Goal: Communication & Community: Answer question/provide support

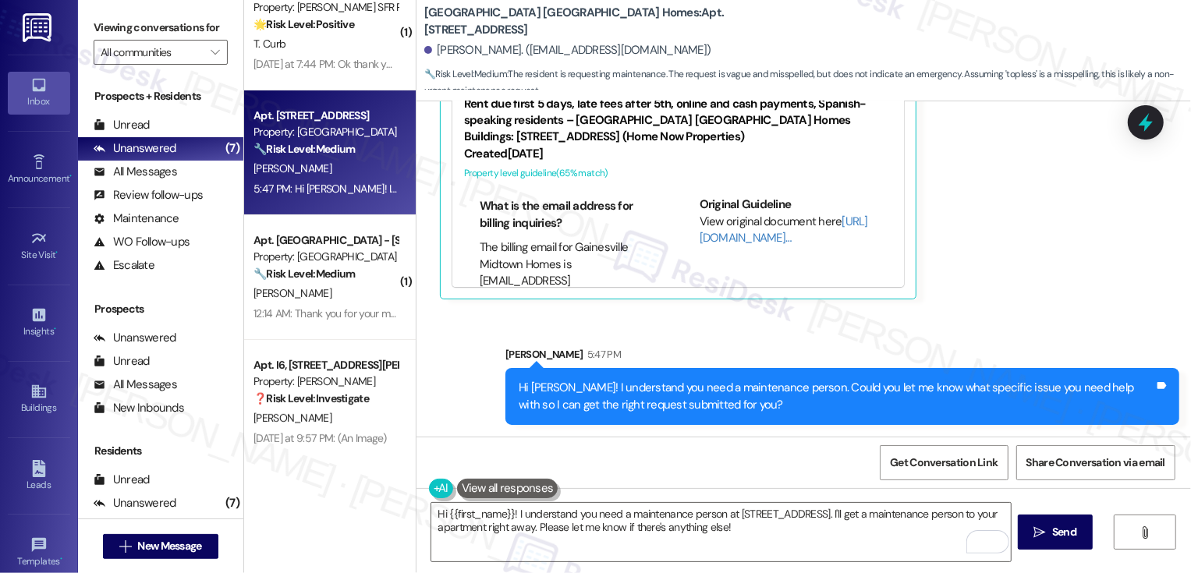
scroll to position [363, 0]
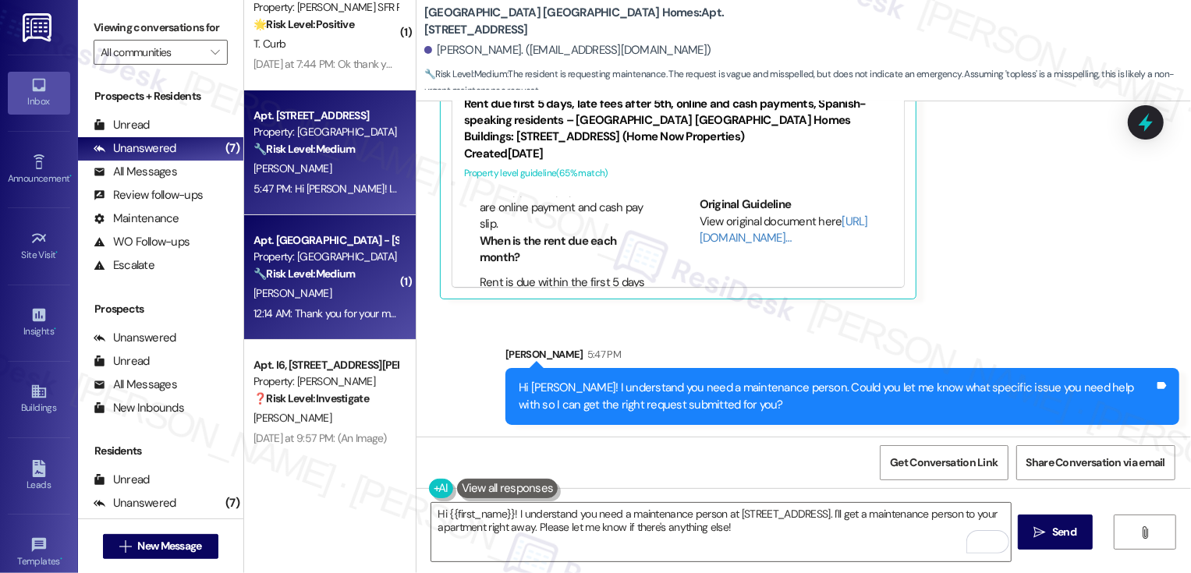
click at [307, 259] on div "Property: [GEOGRAPHIC_DATA]" at bounding box center [325, 257] width 144 height 16
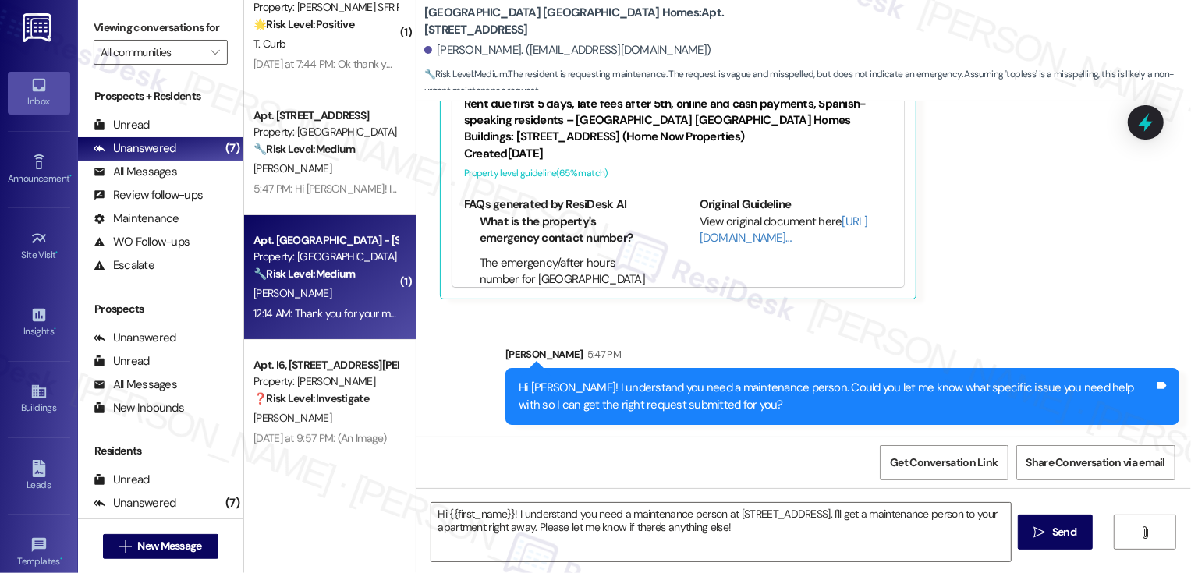
click at [307, 259] on div "Property: [GEOGRAPHIC_DATA]" at bounding box center [325, 257] width 144 height 16
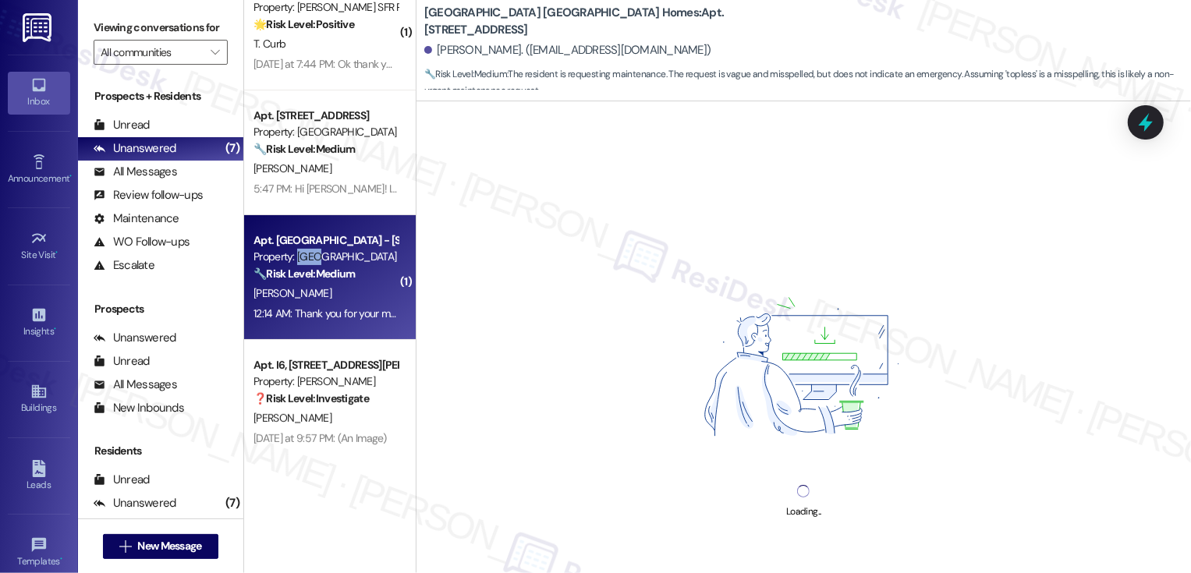
click at [307, 259] on div "Property: [GEOGRAPHIC_DATA]" at bounding box center [325, 257] width 144 height 16
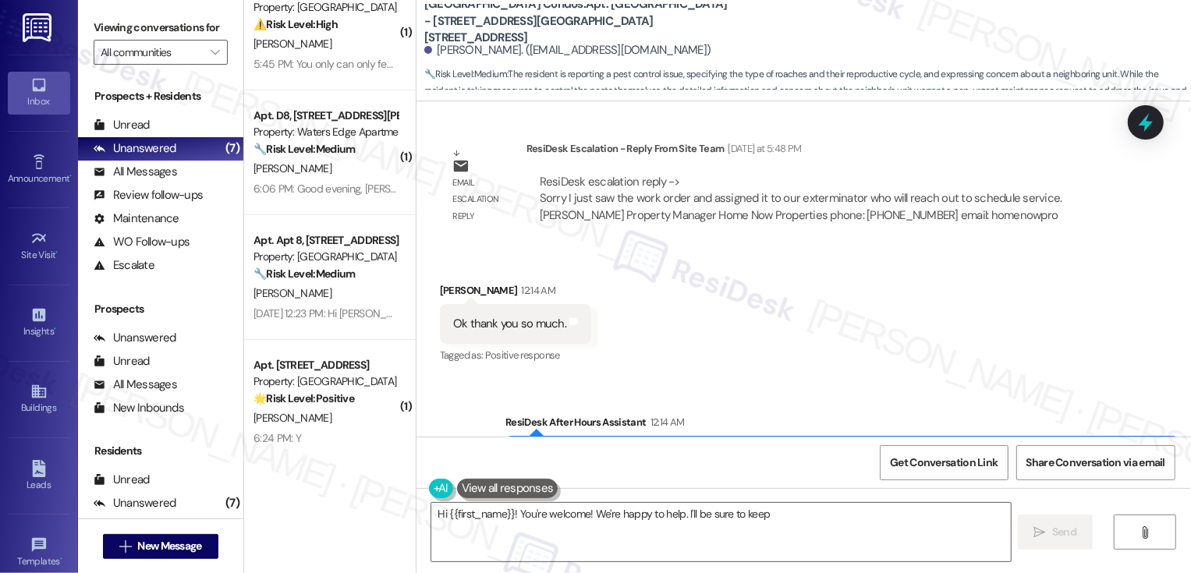
scroll to position [1794, 0]
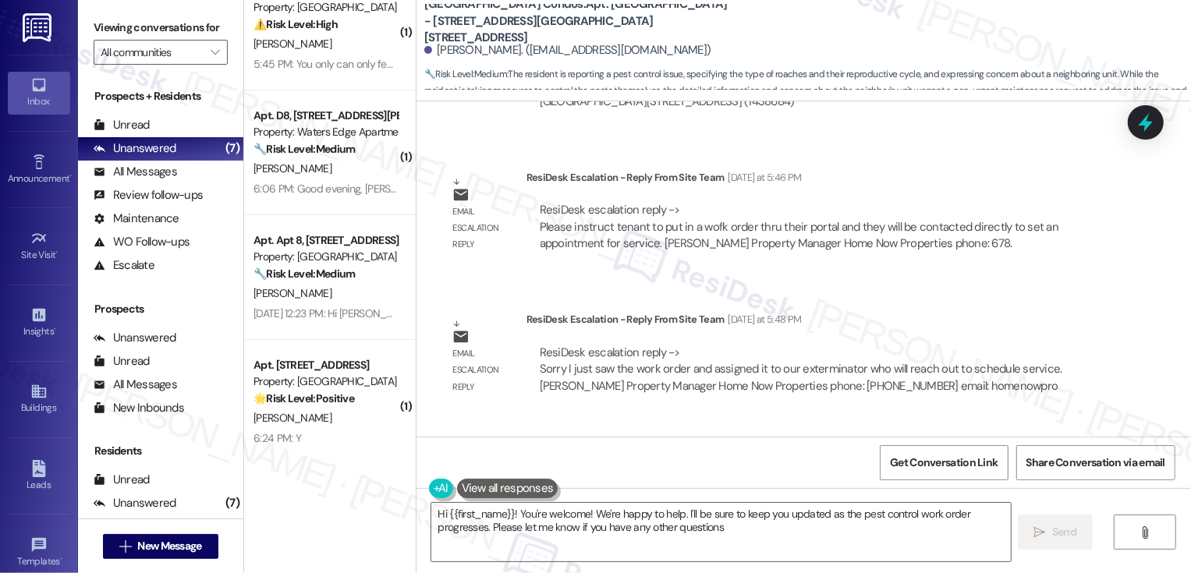
type textarea "Hi {{first_name}}! You're welcome! We're happy to help. I'll be sure to keep yo…"
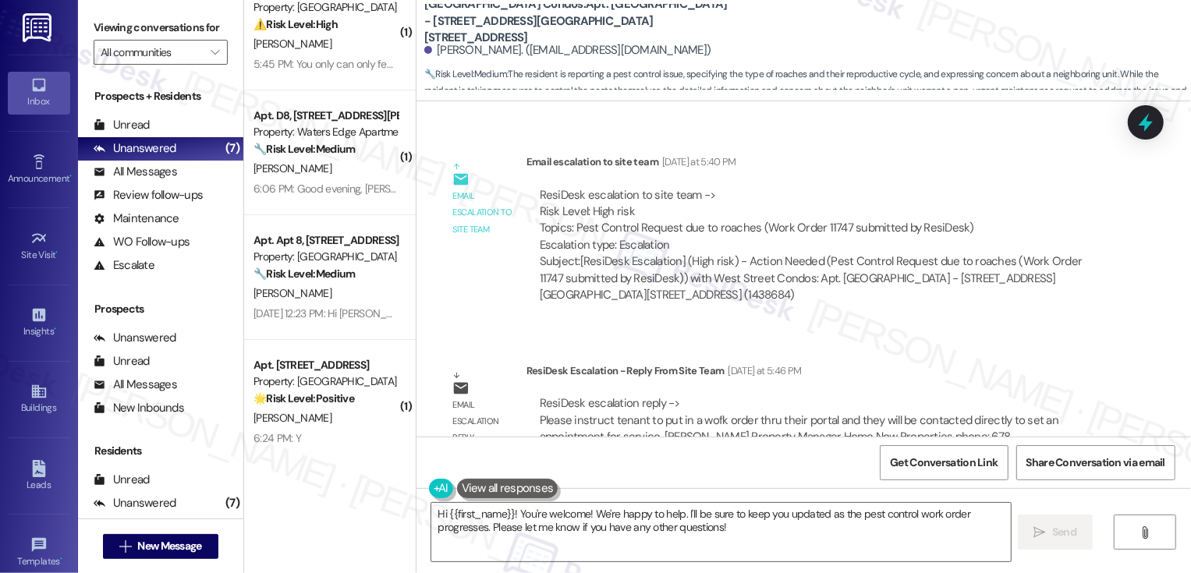
scroll to position [1735, 0]
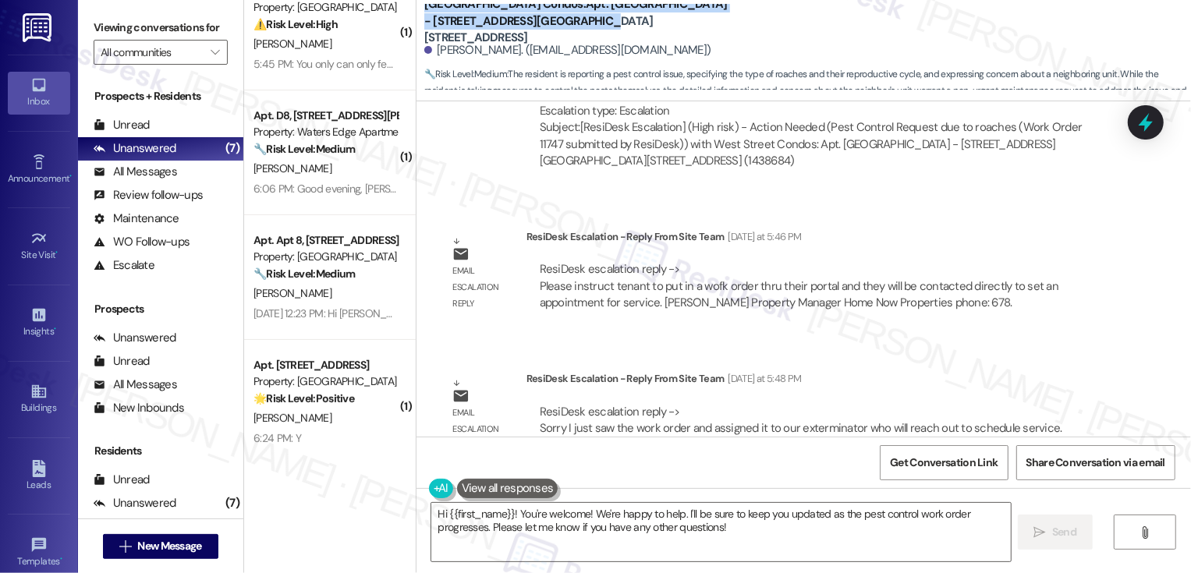
drag, startPoint x: 416, startPoint y: 11, endPoint x: 511, endPoint y: 34, distance: 97.2
click at [511, 34] on b "[GEOGRAPHIC_DATA] Condos: Apt. [GEOGRAPHIC_DATA] - [STREET_ADDRESS][GEOGRAPHIC_…" at bounding box center [580, 21] width 312 height 50
copy b "[GEOGRAPHIC_DATA] Condos: Apt. [GEOGRAPHIC_DATA] - [STREET_ADDRESS][GEOGRAPHIC_…"
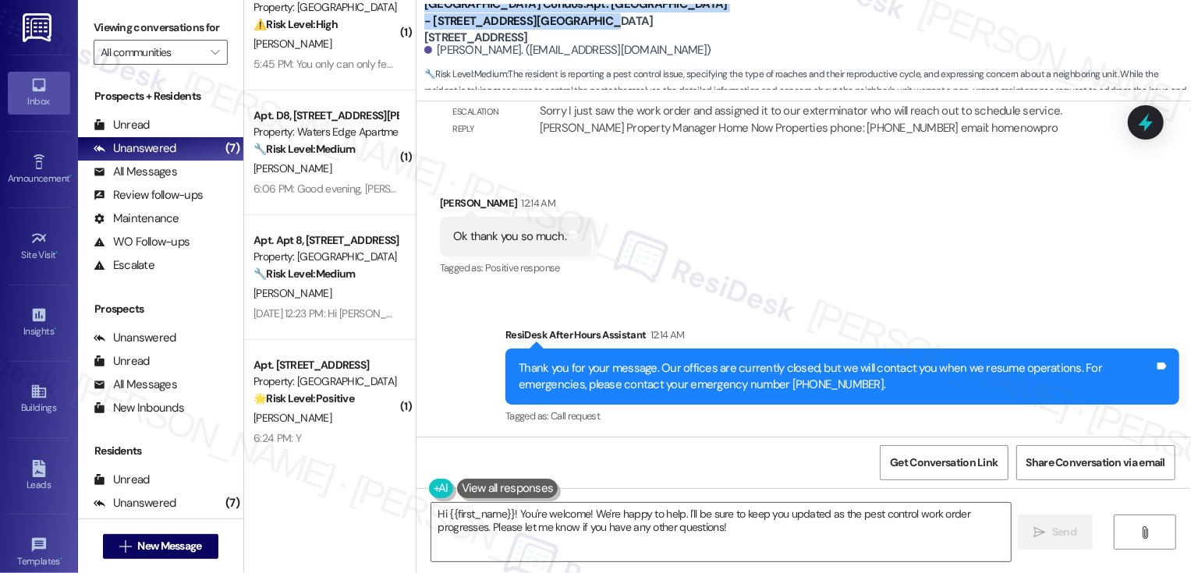
scroll to position [2059, 0]
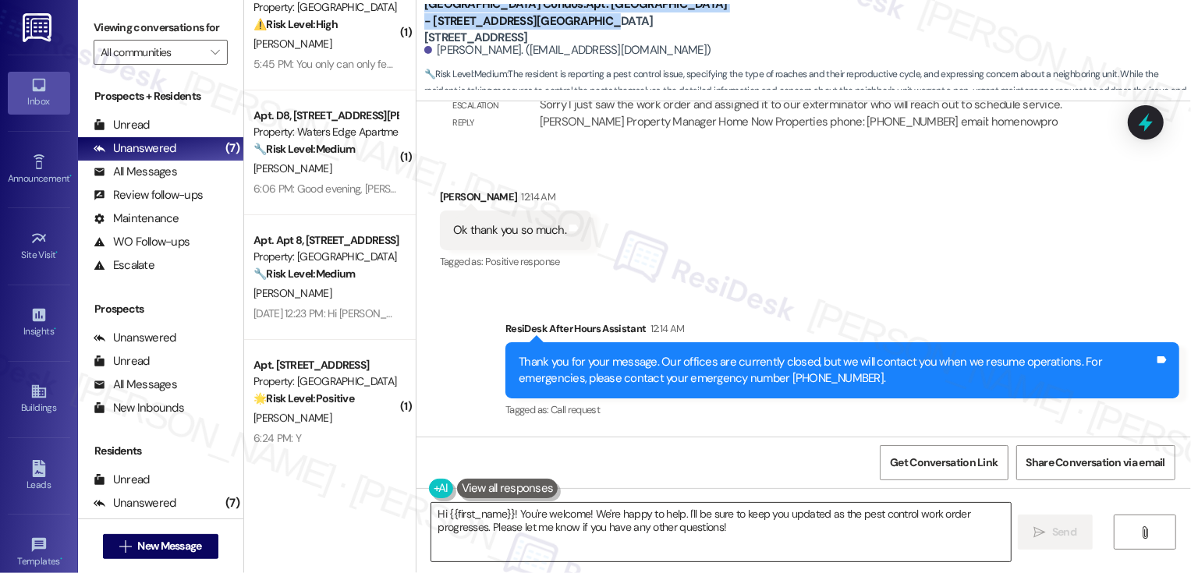
click at [621, 538] on textarea "Hi {{first_name}}! You're welcome! We're happy to help. I'll be sure to keep yo…" at bounding box center [720, 532] width 579 height 58
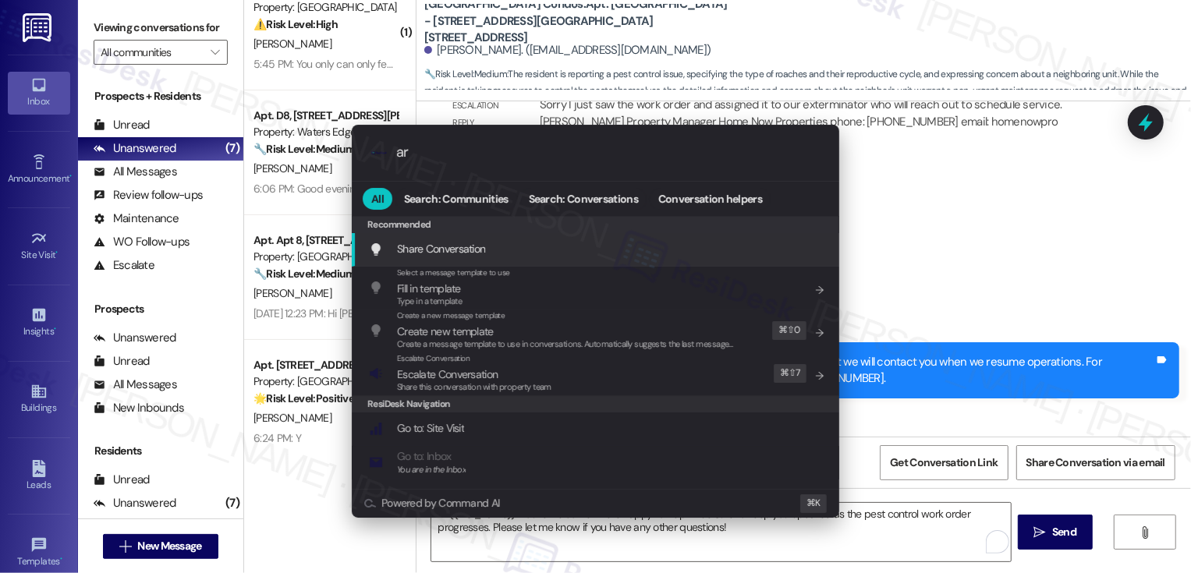
scroll to position [2165, 0]
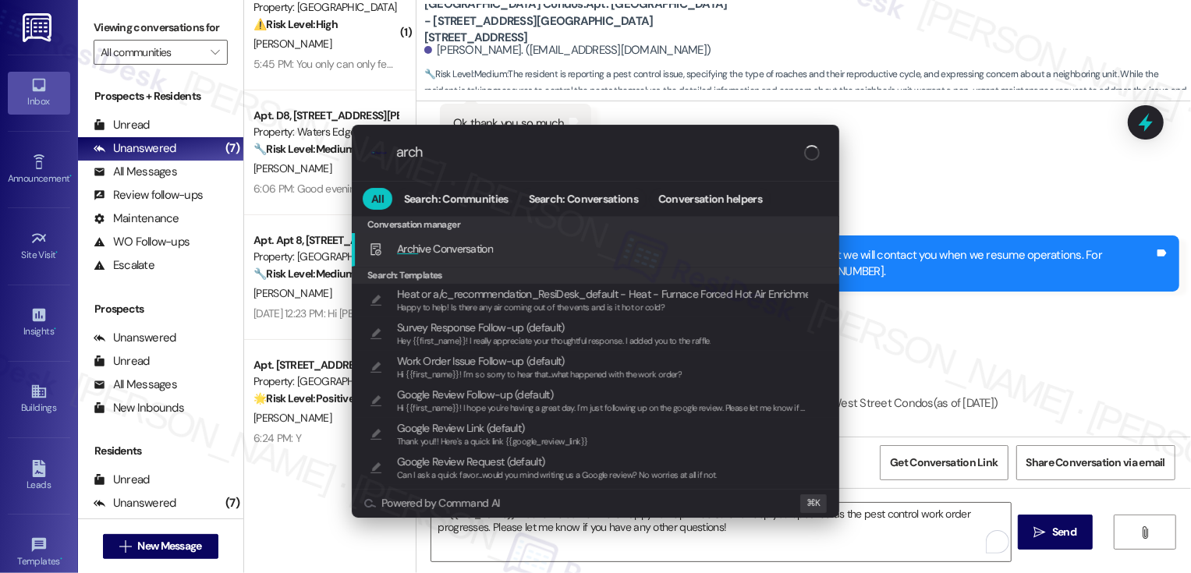
type input "archi"
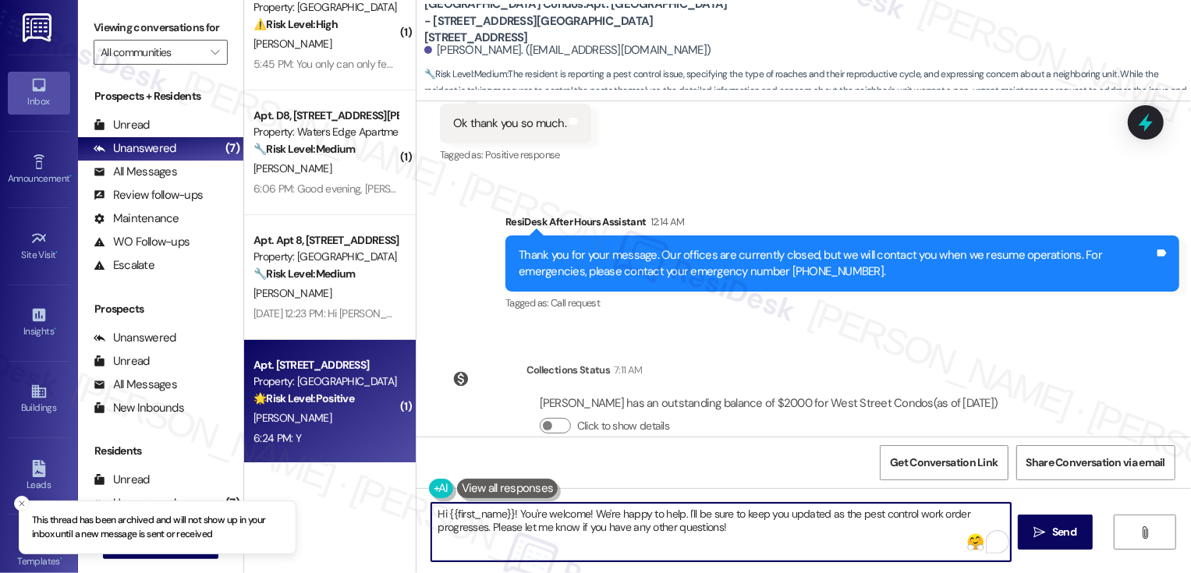
click at [319, 371] on div "Apt. [STREET_ADDRESS]" at bounding box center [325, 365] width 144 height 16
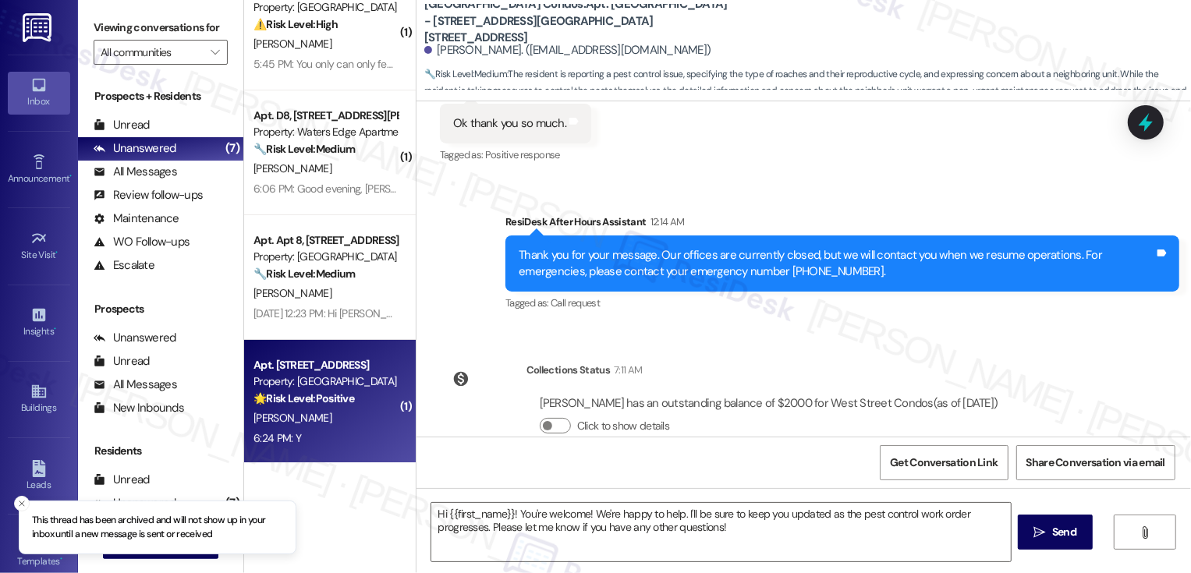
click at [319, 371] on div "Apt. [STREET_ADDRESS]" at bounding box center [325, 365] width 144 height 16
type textarea "Fetching suggested responses. Please feel free to read through the conversation…"
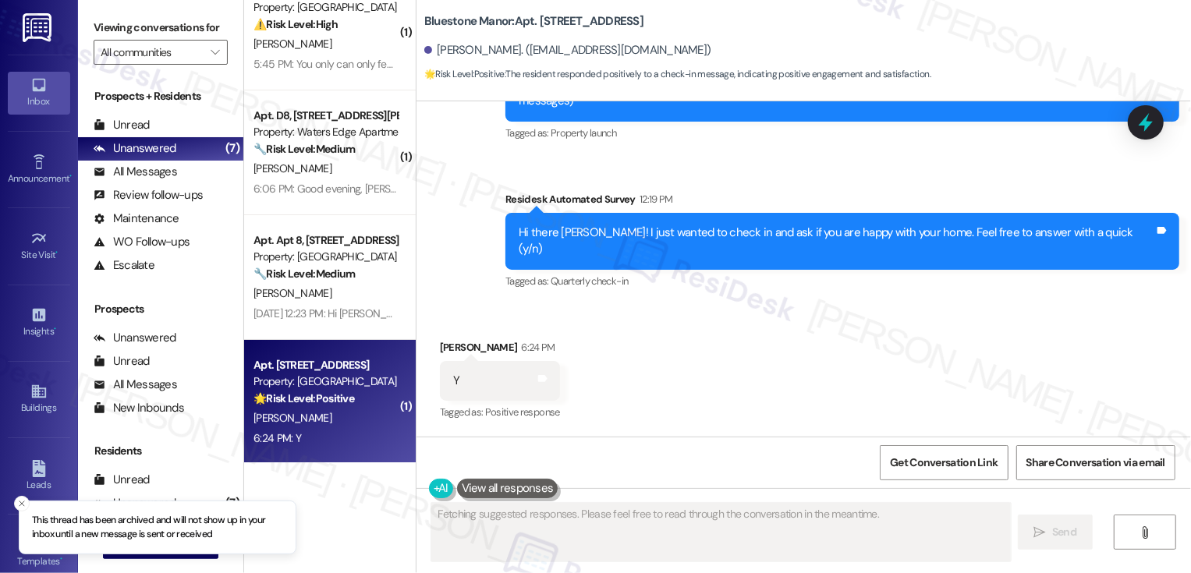
scroll to position [197, 0]
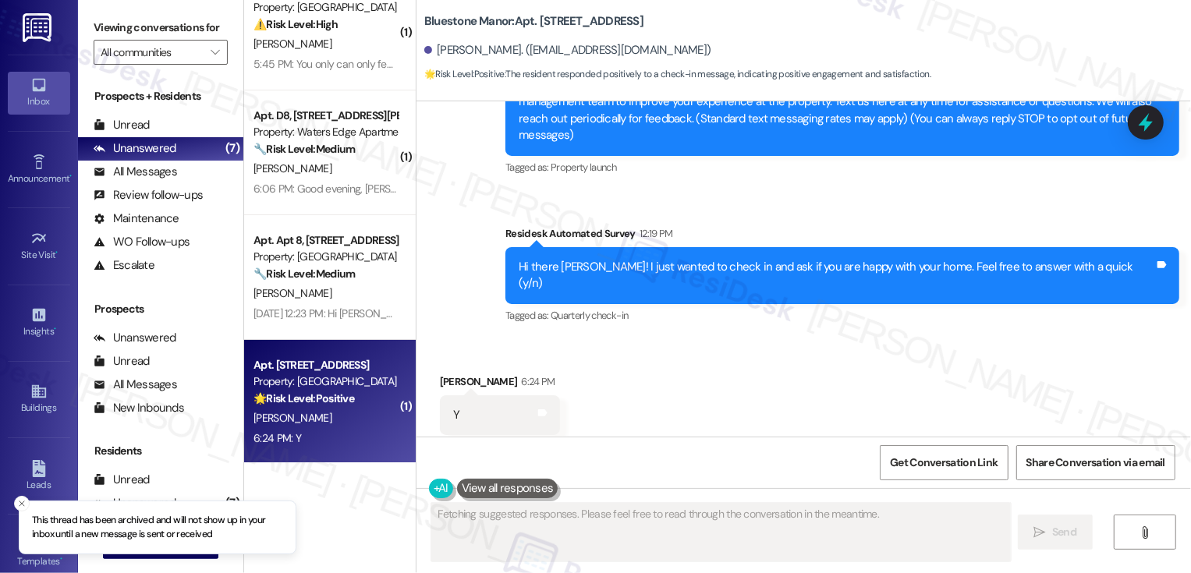
click at [314, 310] on div "[DATE] 12:23 PM: Hi [PERSON_NAME]. This is [PERSON_NAME] from apt. [STREET_ADDR…" at bounding box center [846, 313] width 1186 height 14
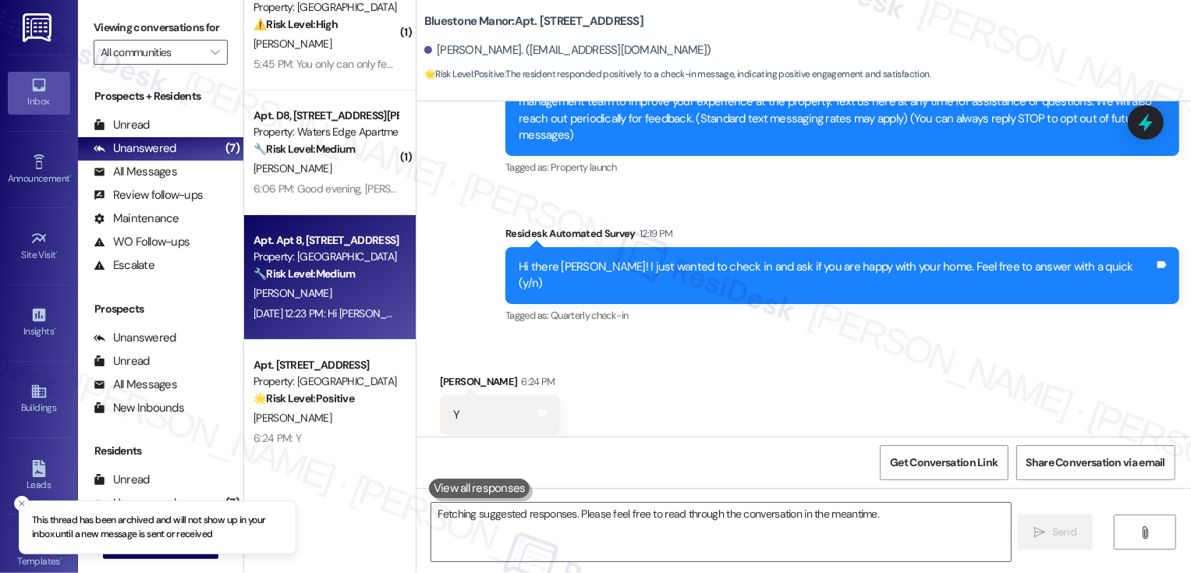
click at [314, 310] on div "[DATE] 12:23 PM: Hi [PERSON_NAME]. This is [PERSON_NAME] from apt. [STREET_ADDR…" at bounding box center [846, 313] width 1186 height 14
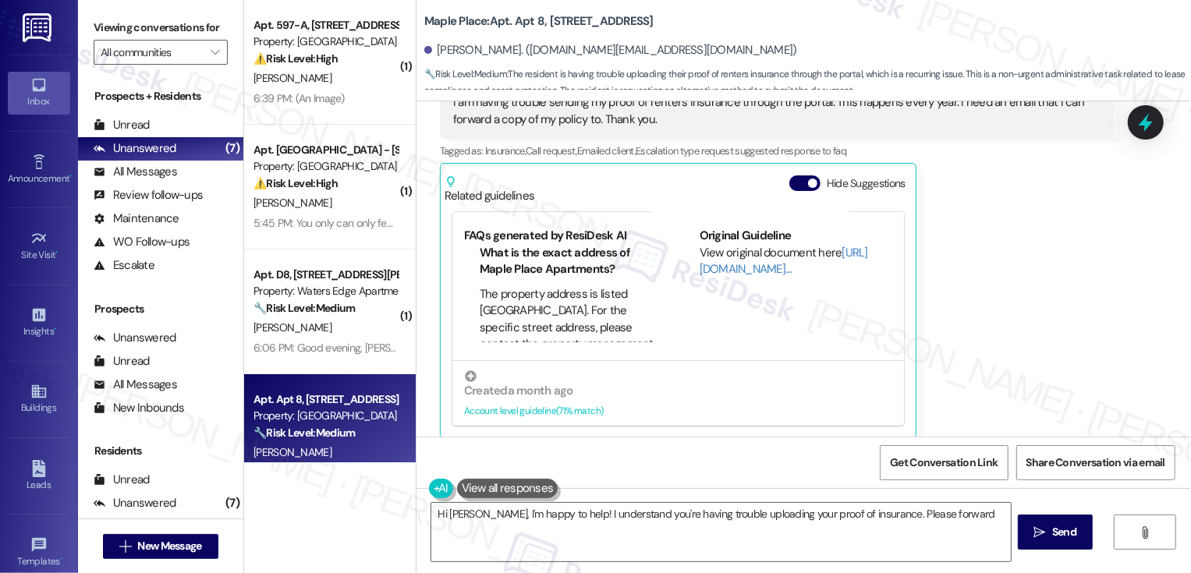
scroll to position [177, 0]
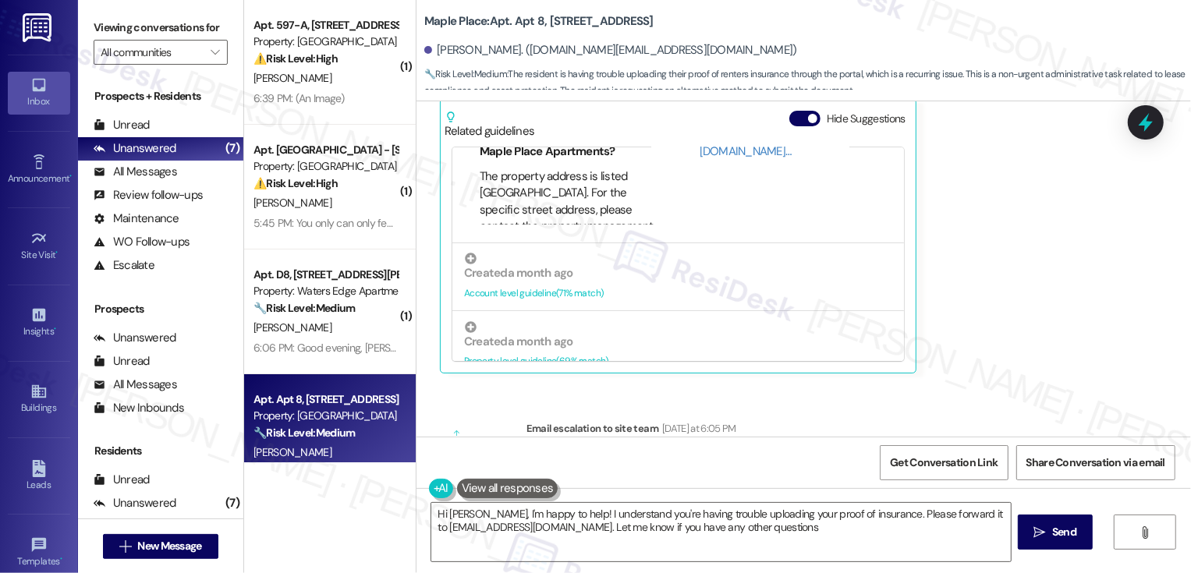
type textarea "Hi [PERSON_NAME], I'm happy to help! I understand you're having trouble uploadi…"
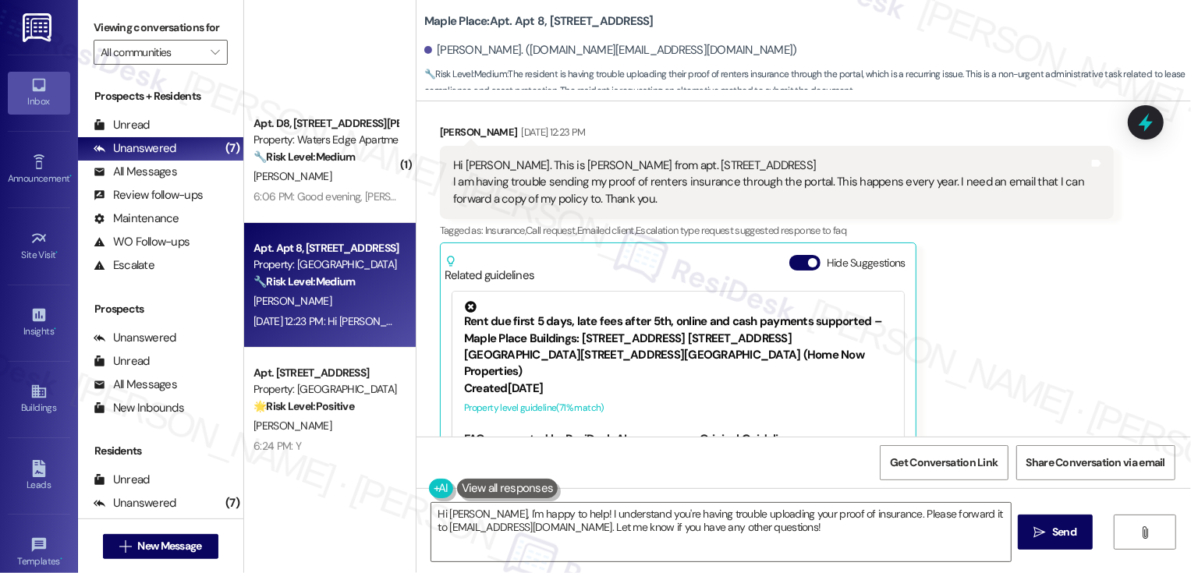
scroll to position [410, 0]
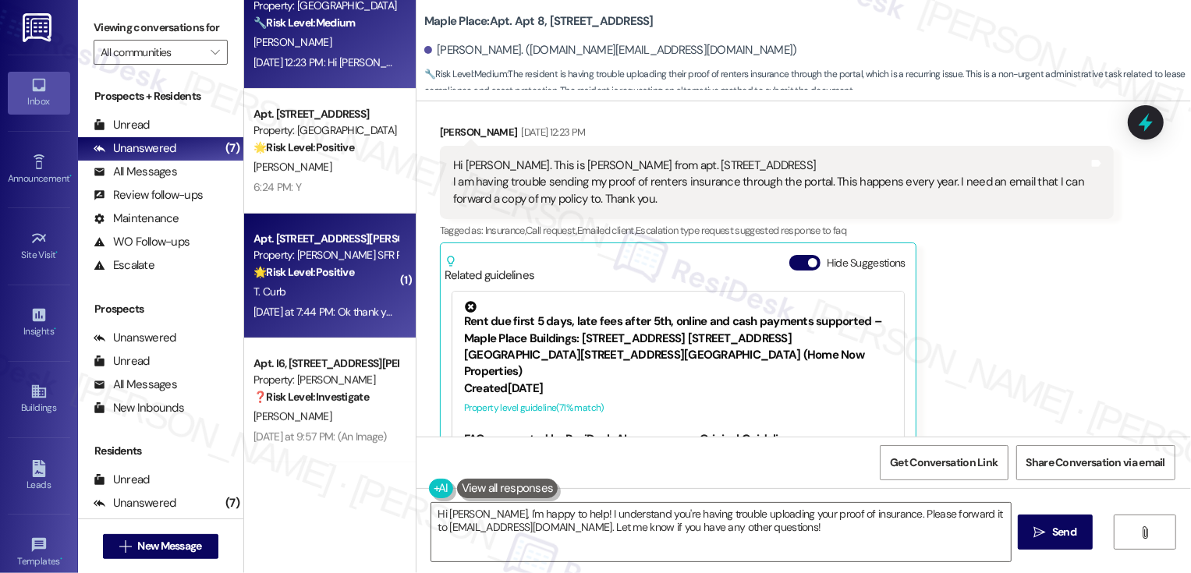
click at [321, 258] on div "Property: [PERSON_NAME] SFR Portfolio" at bounding box center [325, 255] width 144 height 16
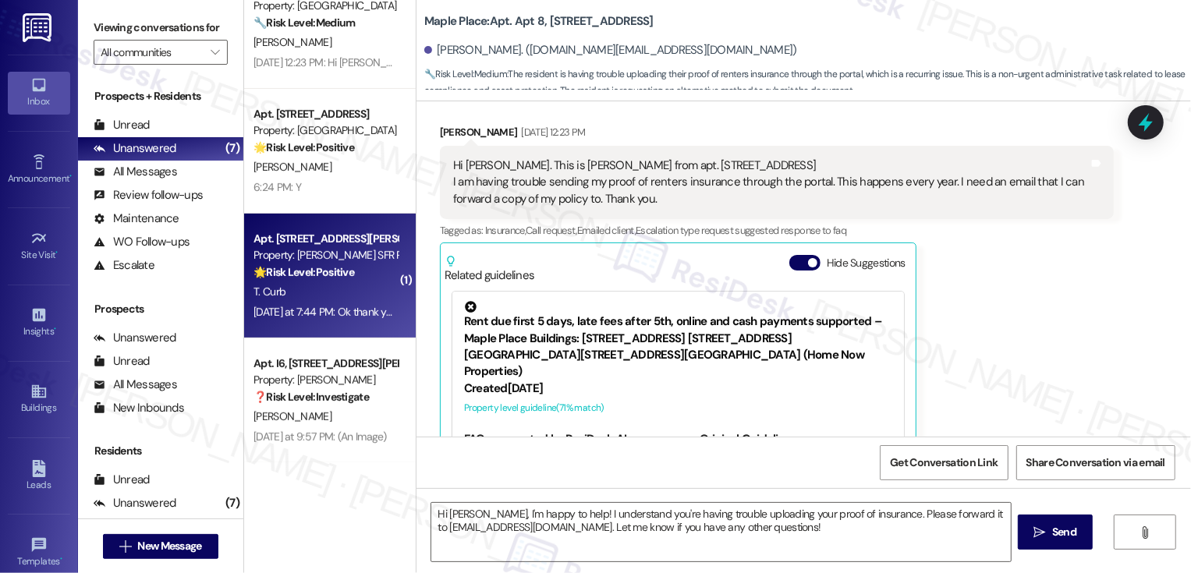
click at [321, 258] on div "Property: [PERSON_NAME] SFR Portfolio" at bounding box center [325, 255] width 144 height 16
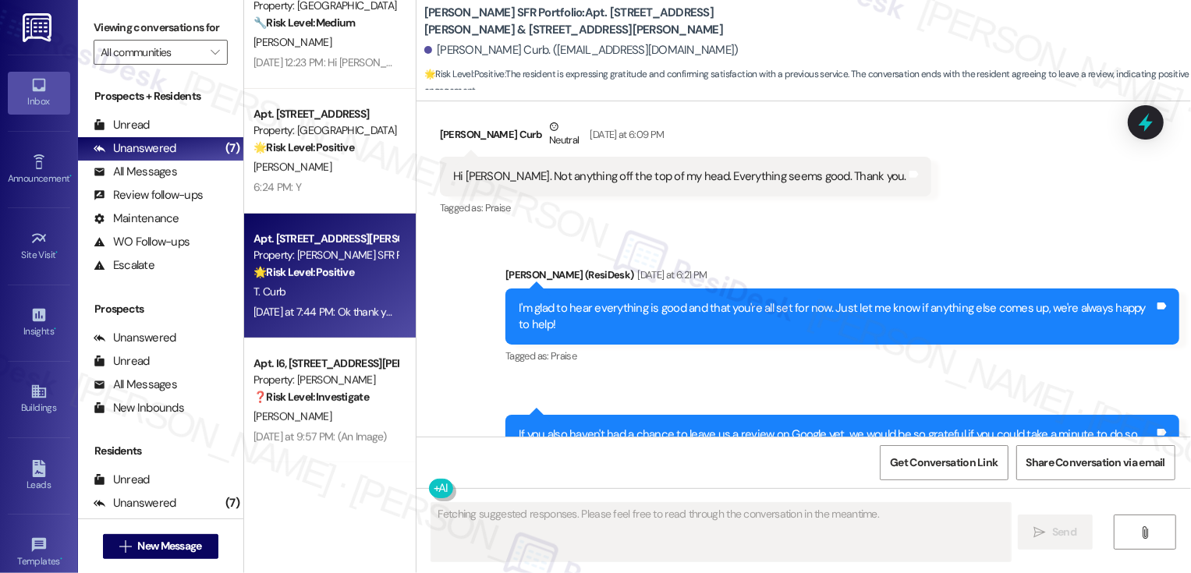
scroll to position [7741, 0]
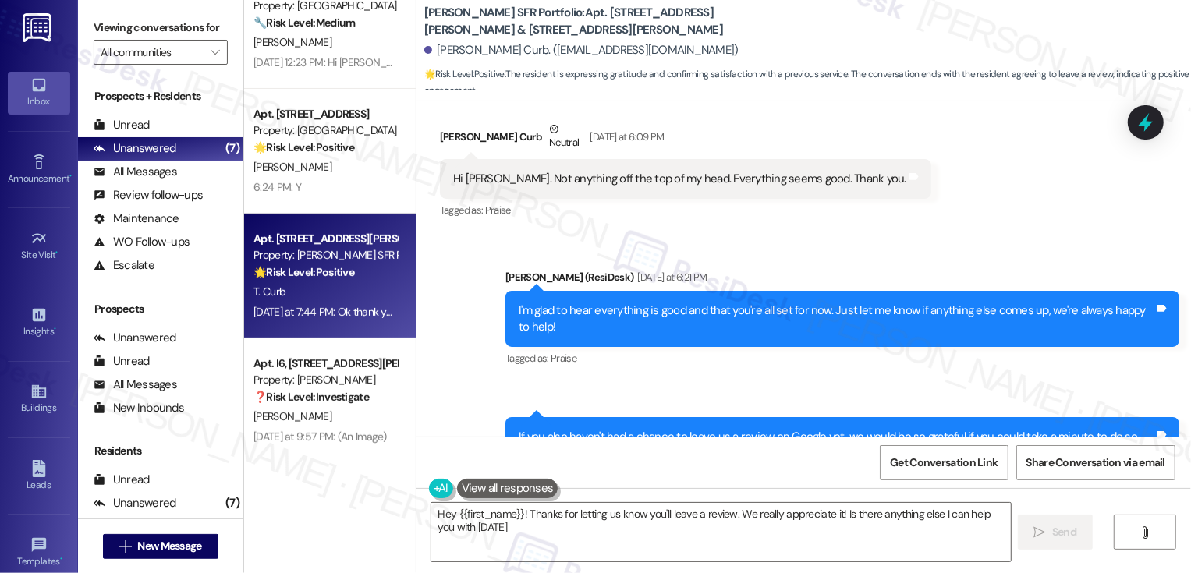
type textarea "Hey {{first_name}}! Thanks for letting us know you'll leave a review. We really…"
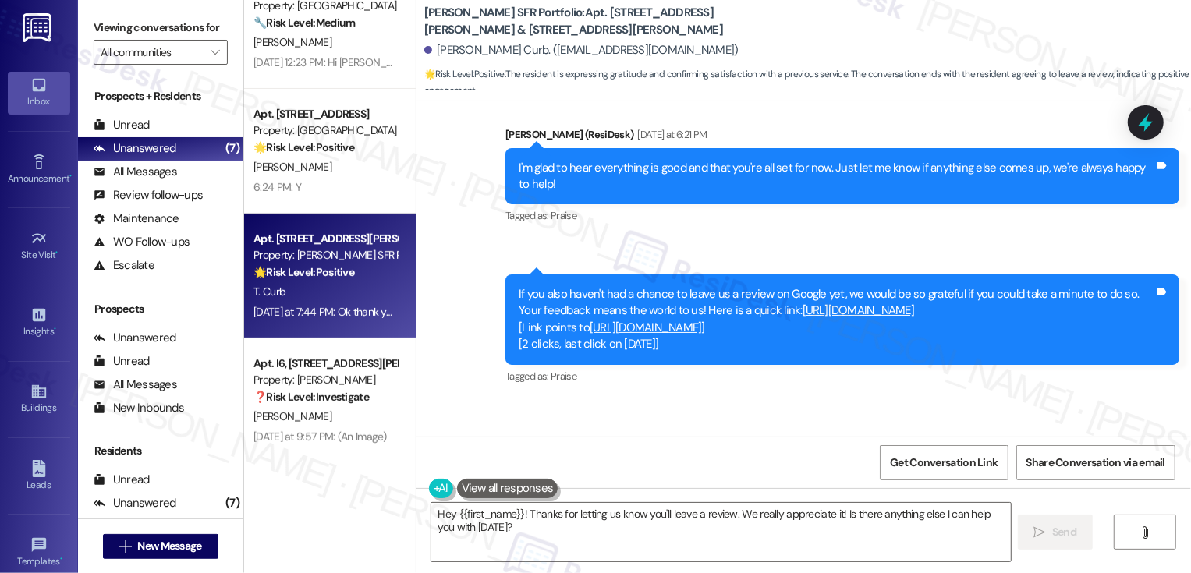
click at [702, 320] on link "[URL][DOMAIN_NAME]" at bounding box center [646, 328] width 112 height 16
click at [597, 470] on icon at bounding box center [601, 473] width 9 height 7
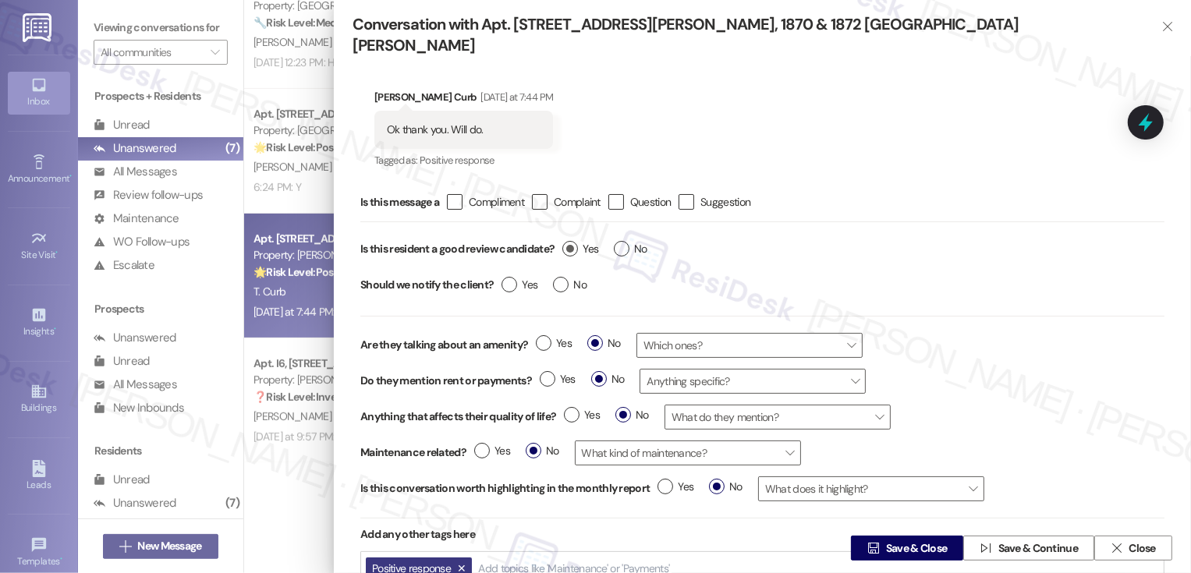
click at [573, 241] on label "Yes" at bounding box center [580, 249] width 36 height 16
click at [573, 241] on input "Yes" at bounding box center [580, 251] width 36 height 20
radio input "true"
click at [887, 548] on span "Save & Close" at bounding box center [917, 548] width 62 height 16
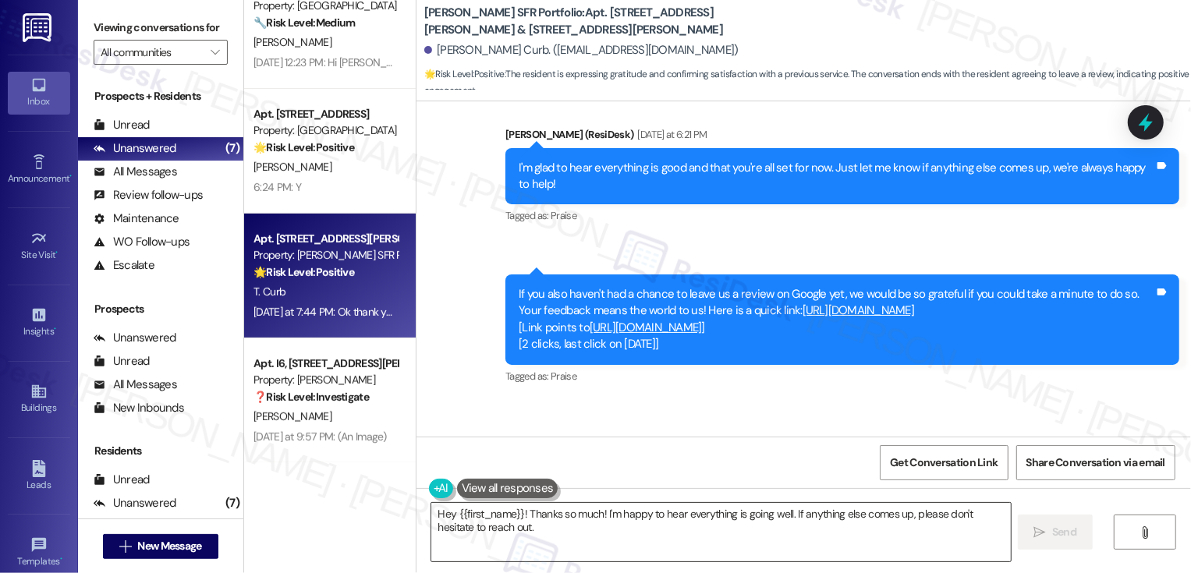
click at [620, 525] on textarea "Hey {{first_name}}! Thanks so much! I'm happy to hear everything is going well.…" at bounding box center [720, 532] width 579 height 58
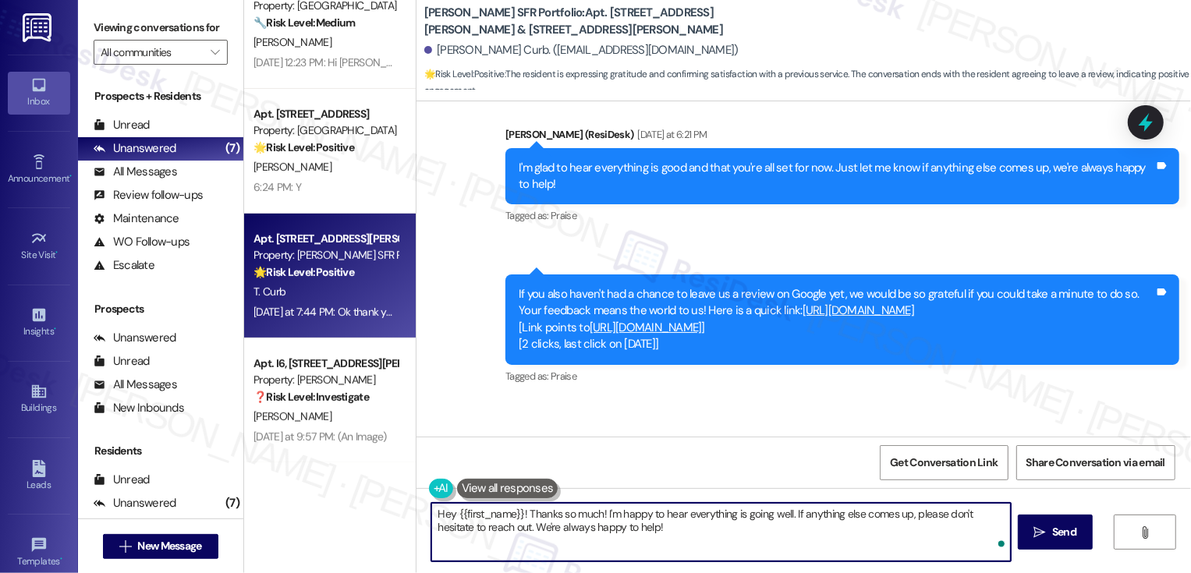
click at [620, 525] on textarea "Hey {{first_name}}! Thanks so much! I'm happy to hear everything is going well.…" at bounding box center [720, 532] width 579 height 58
type textarea "You're very welcome!"
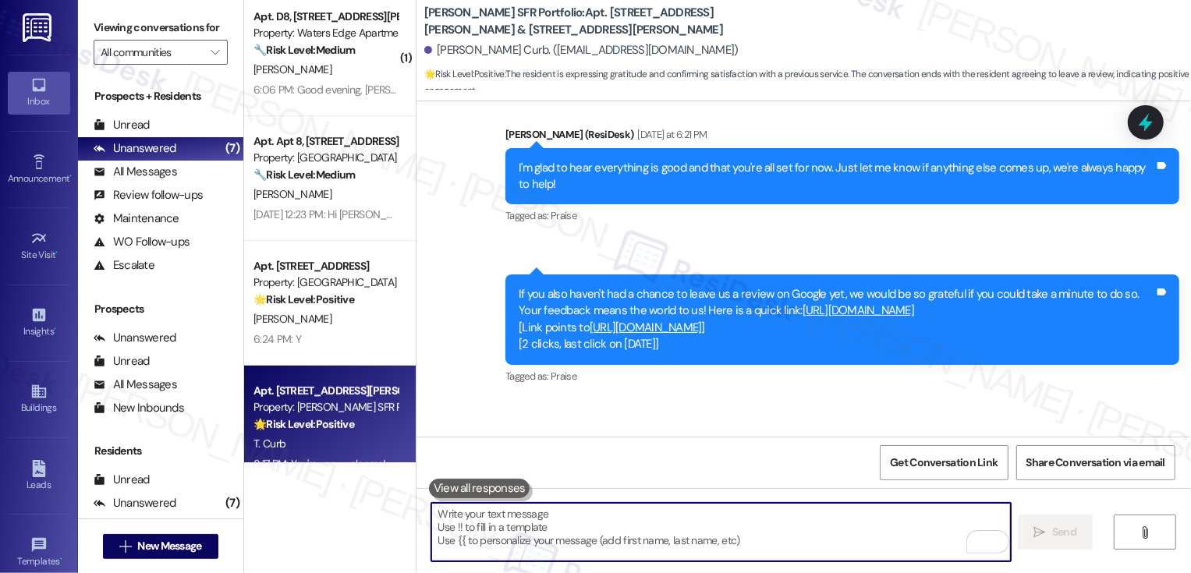
scroll to position [244, 0]
